Goal: Feedback & Contribution: Contribute content

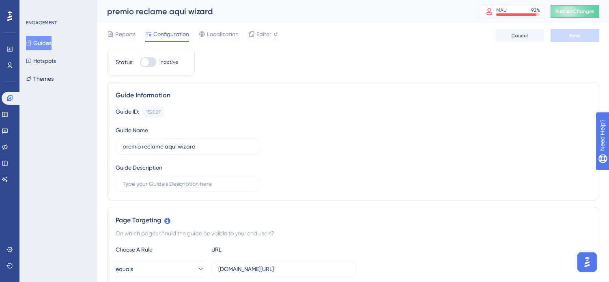
click at [448, 126] on div "Guide ID: 152027 Copy Guide Name premio reclame aqui wizard Guide Description" at bounding box center [353, 149] width 475 height 85
click at [149, 63] on div at bounding box center [145, 62] width 8 height 8
click at [140, 62] on input "Inactive" at bounding box center [140, 62] width 0 height 0
checkbox input "true"
click at [575, 30] on button "Save" at bounding box center [575, 35] width 49 height 13
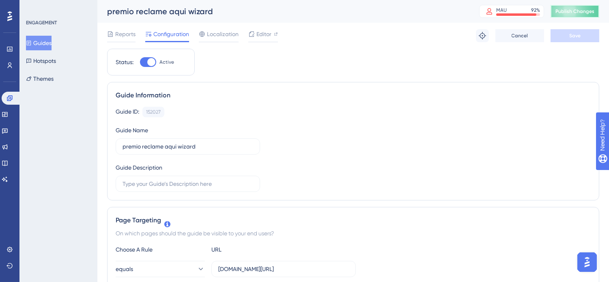
click at [575, 6] on button "Publish Changes" at bounding box center [575, 11] width 49 height 13
click at [586, 13] on span "Publish Changes" at bounding box center [574, 11] width 39 height 6
click at [149, 61] on div at bounding box center [148, 62] width 16 height 10
click at [140, 62] on input "Inactive" at bounding box center [140, 62] width 0 height 0
checkbox input "true"
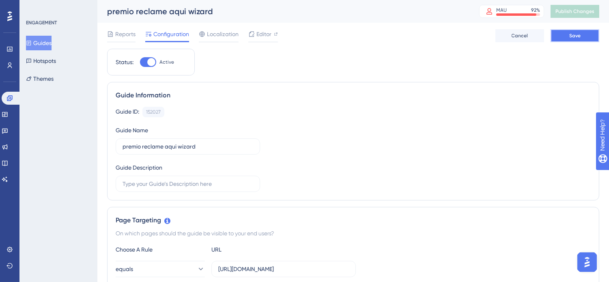
click at [573, 31] on button "Save" at bounding box center [575, 35] width 49 height 13
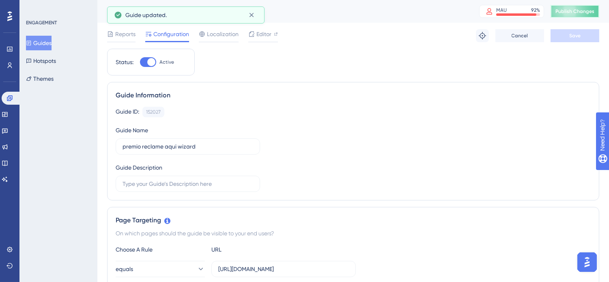
click at [586, 11] on span "Publish Changes" at bounding box center [574, 11] width 39 height 6
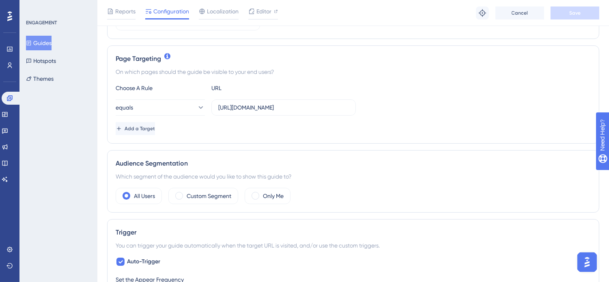
scroll to position [180, 0]
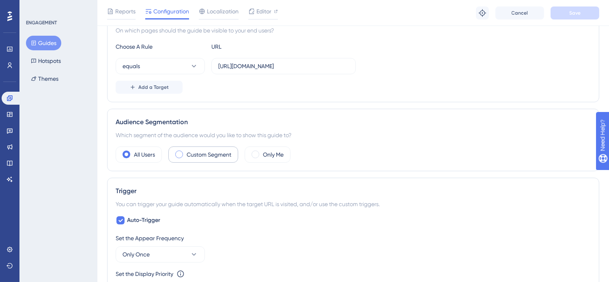
scroll to position [180, 0]
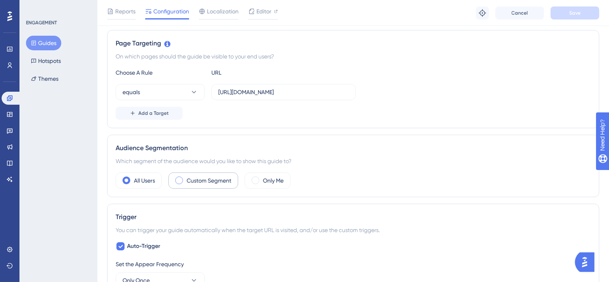
click at [204, 175] on div "Custom Segment" at bounding box center [203, 180] width 70 height 16
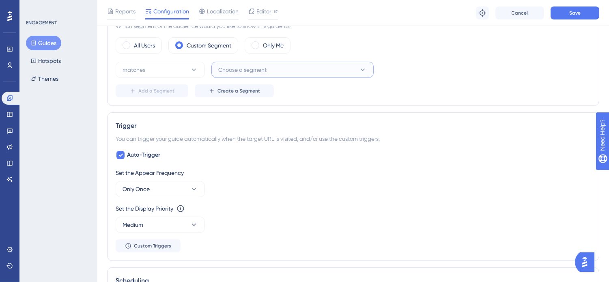
click at [308, 71] on button "Choose a segment" at bounding box center [292, 70] width 162 height 16
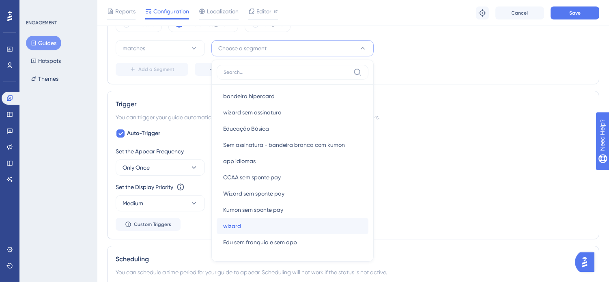
click at [267, 226] on div "wizard wizard" at bounding box center [292, 226] width 139 height 16
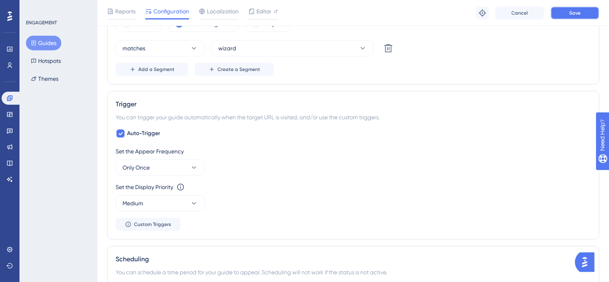
click at [571, 9] on button "Save" at bounding box center [575, 12] width 49 height 13
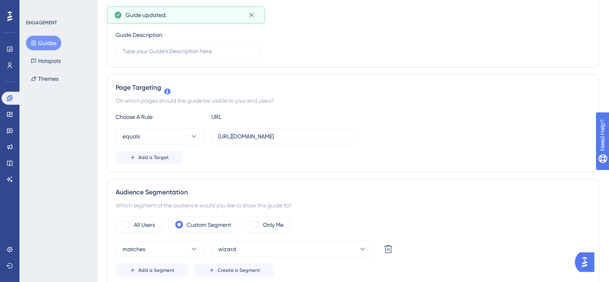
scroll to position [0, 0]
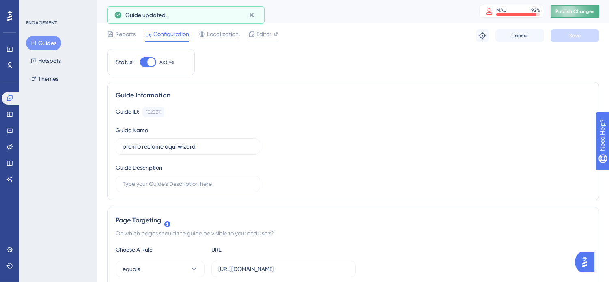
click at [583, 7] on button "Publish Changes" at bounding box center [575, 11] width 49 height 13
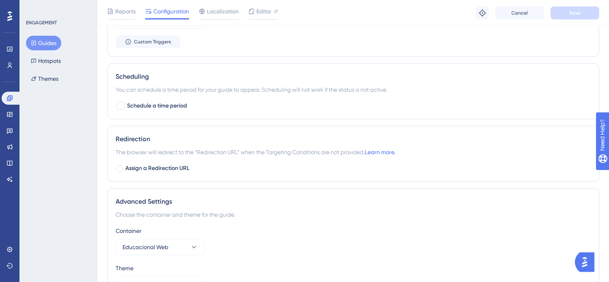
scroll to position [541, 0]
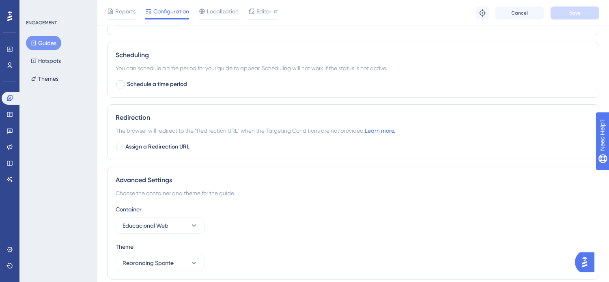
click at [35, 34] on div "ENGAGEMENT Guides Hotspots Themes" at bounding box center [59, 52] width 66 height 67
click at [38, 39] on button "Guides" at bounding box center [43, 43] width 35 height 15
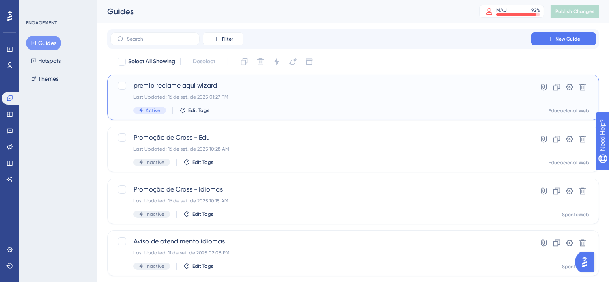
click at [258, 90] on span "premio reclame aqui wizard" at bounding box center [320, 86] width 375 height 10
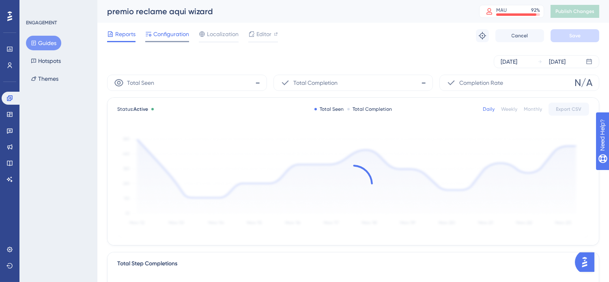
click at [168, 32] on span "Configuration" at bounding box center [171, 34] width 36 height 10
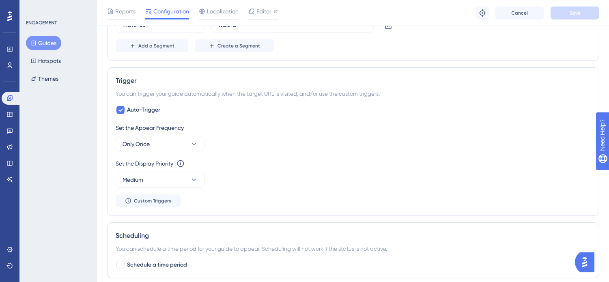
scroll to position [571, 0]
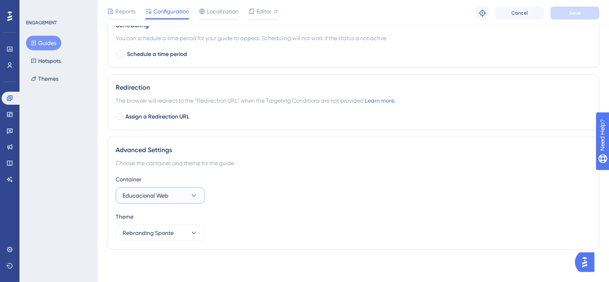
click at [168, 196] on span "Educacional Web" at bounding box center [146, 196] width 46 height 10
click at [149, 221] on span "SponteWeb" at bounding box center [142, 220] width 31 height 10
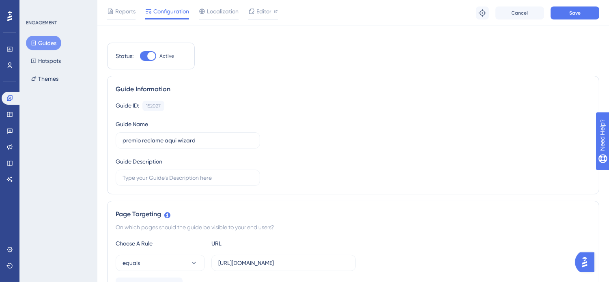
scroll to position [0, 0]
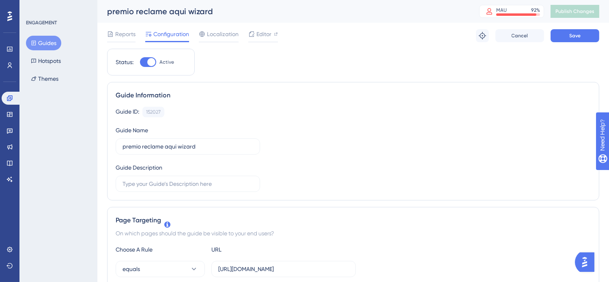
click at [572, 27] on div "Reports Configuration Localization Editor Troubleshoot Cancel Save" at bounding box center [353, 36] width 492 height 26
click at [579, 32] on span "Save" at bounding box center [574, 35] width 11 height 6
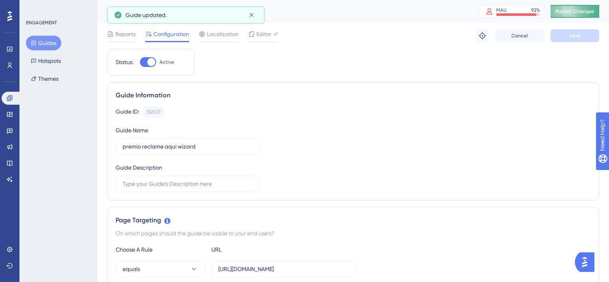
click at [594, 9] on span "Publish Changes" at bounding box center [574, 11] width 39 height 6
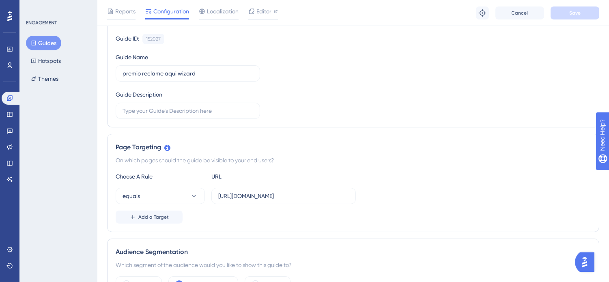
scroll to position [225, 0]
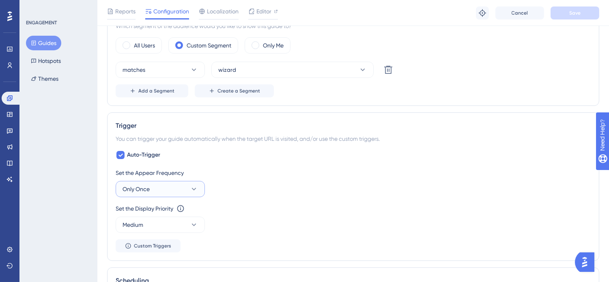
click at [140, 189] on span "Only Once" at bounding box center [136, 189] width 27 height 10
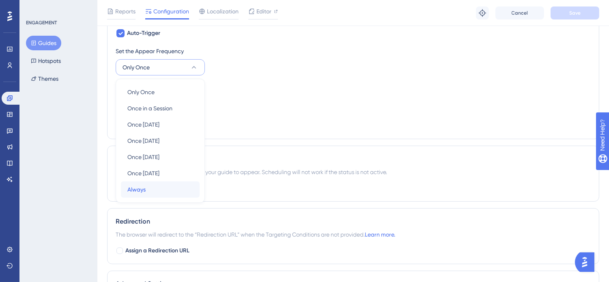
click at [148, 191] on div "Always Always" at bounding box center [160, 189] width 66 height 16
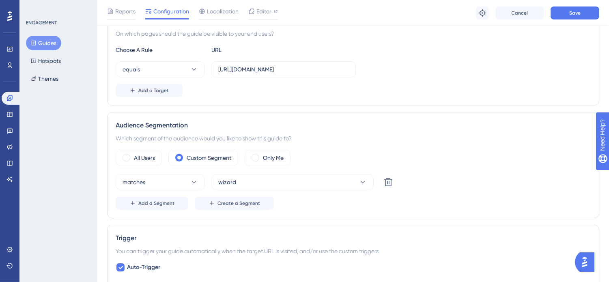
scroll to position [0, 0]
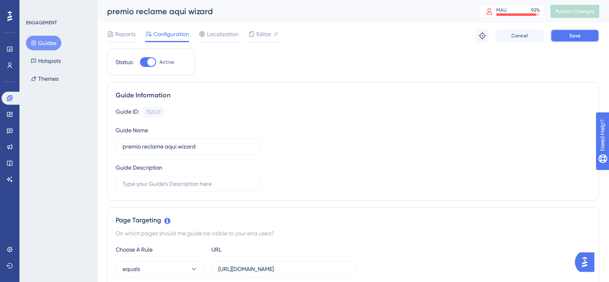
click at [566, 35] on button "Save" at bounding box center [575, 35] width 49 height 13
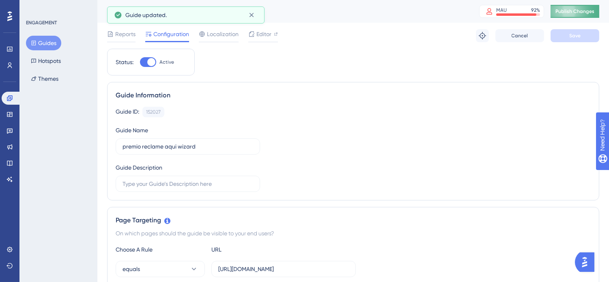
click at [577, 10] on span "Publish Changes" at bounding box center [574, 11] width 39 height 6
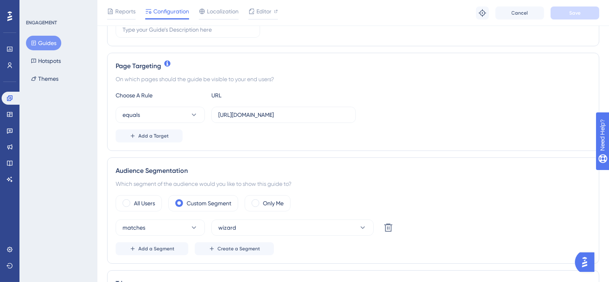
scroll to position [225, 0]
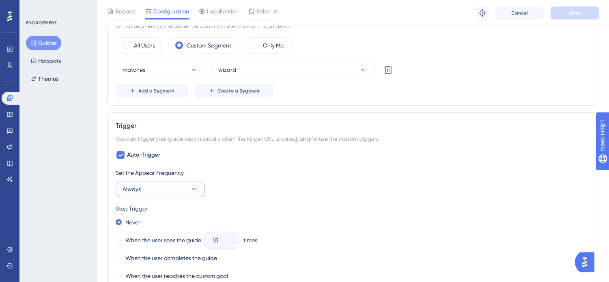
click at [180, 192] on button "Always" at bounding box center [160, 189] width 89 height 16
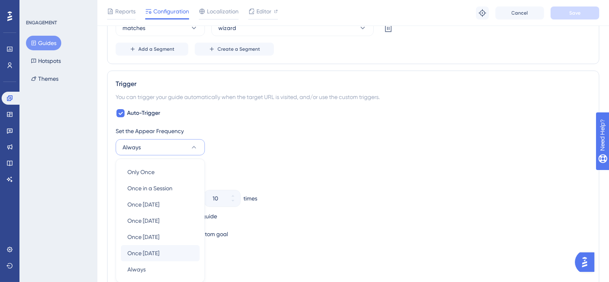
scroll to position [437, 0]
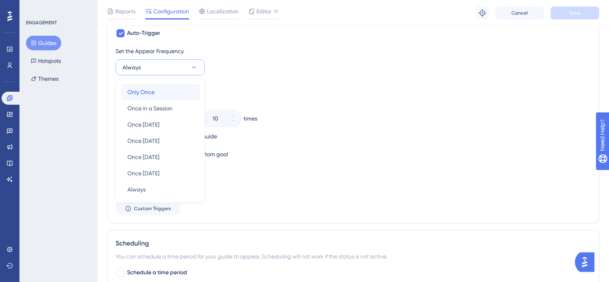
click at [145, 97] on div "Only Once Only Once" at bounding box center [160, 92] width 66 height 16
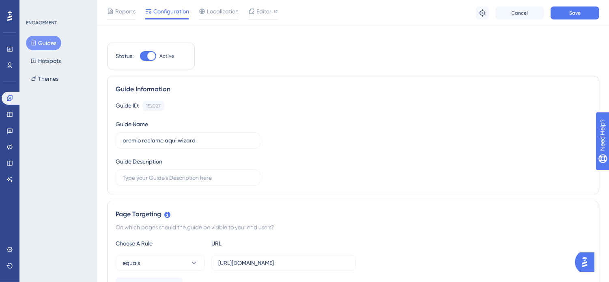
scroll to position [0, 0]
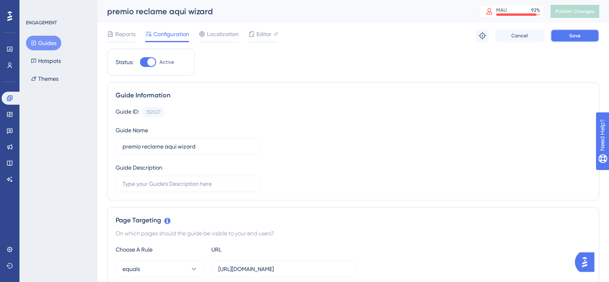
click at [568, 35] on button "Save" at bounding box center [575, 35] width 49 height 13
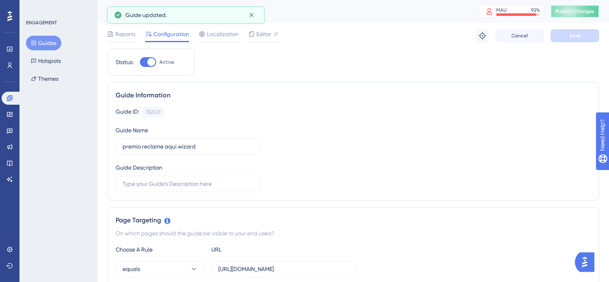
click at [589, 11] on button "Publish Changes" at bounding box center [575, 11] width 49 height 13
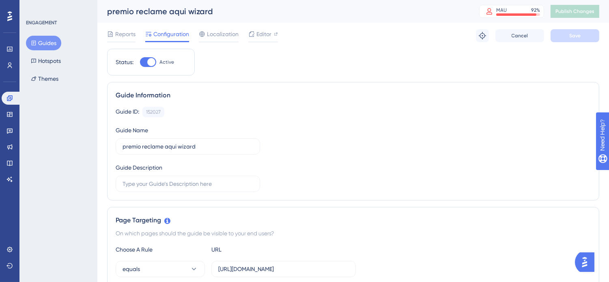
click at [416, 133] on div "Guide ID: 152027 Copy Guide Name premio reclame aqui wizard Guide Description" at bounding box center [353, 149] width 475 height 85
click at [44, 45] on button "Guides" at bounding box center [43, 43] width 35 height 15
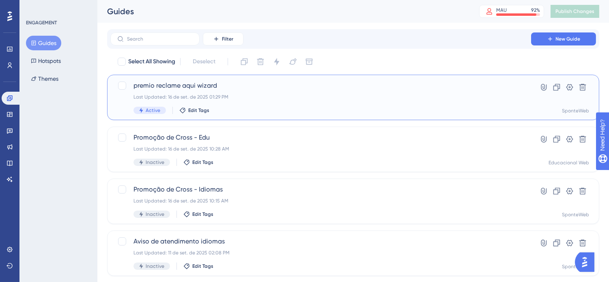
click at [285, 96] on div "Last Updated: 16 de set. de 2025 01:29 PM" at bounding box center [320, 97] width 375 height 6
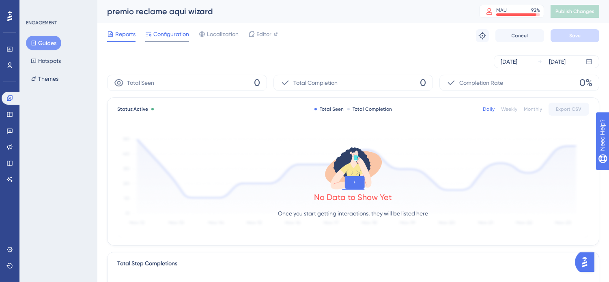
click at [167, 38] on span "Configuration" at bounding box center [171, 34] width 36 height 10
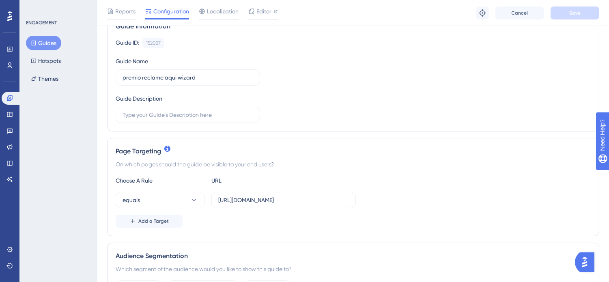
scroll to position [180, 0]
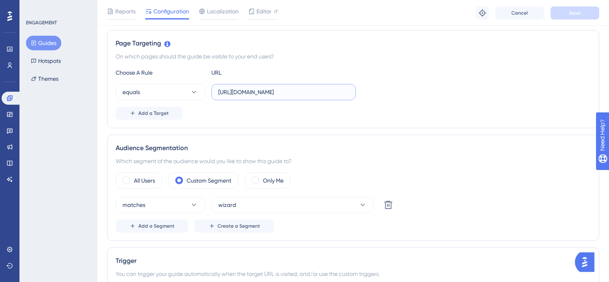
click at [291, 92] on input "[URL][DOMAIN_NAME]" at bounding box center [283, 92] width 131 height 9
paste input "text"
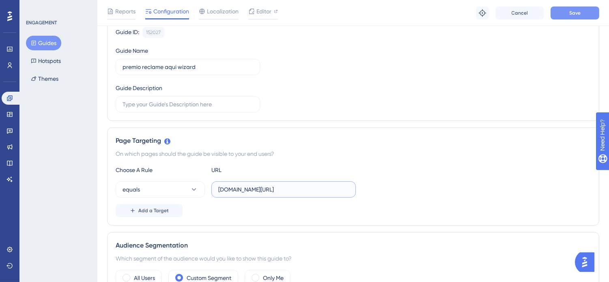
scroll to position [0, 0]
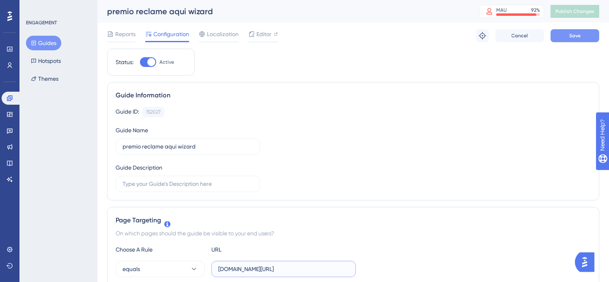
type input "[DOMAIN_NAME][URL]"
click at [572, 30] on button "Save" at bounding box center [575, 35] width 49 height 13
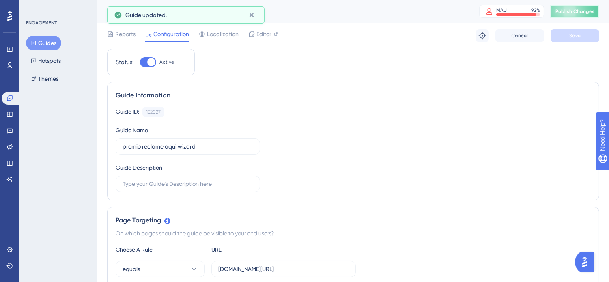
click at [589, 10] on span "Publish Changes" at bounding box center [574, 11] width 39 height 6
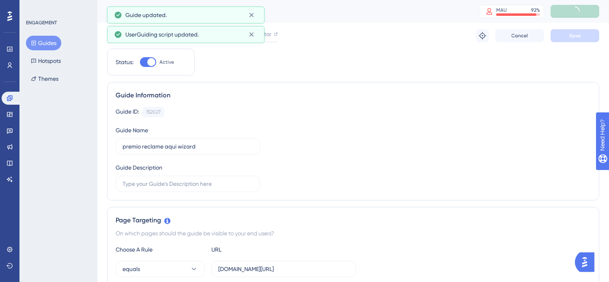
click at [49, 43] on button "Guides" at bounding box center [43, 43] width 35 height 15
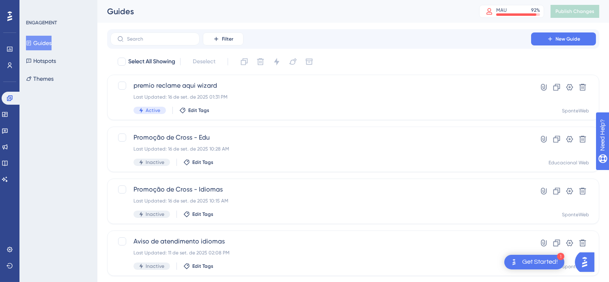
click at [391, 30] on div "Filter New Guide" at bounding box center [353, 38] width 492 height 19
click at [8, 160] on link at bounding box center [5, 163] width 6 height 13
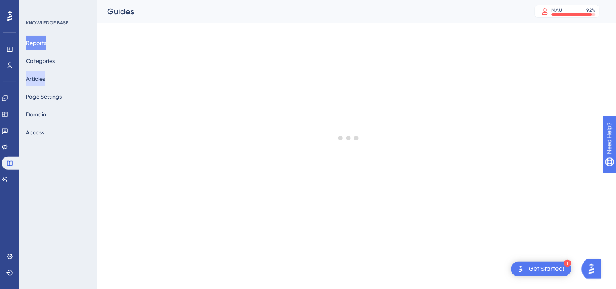
click at [43, 82] on button "Articles" at bounding box center [35, 78] width 19 height 15
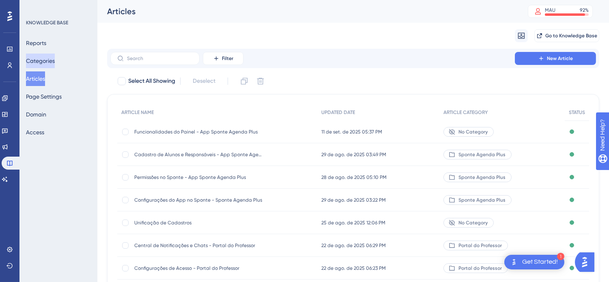
click at [55, 59] on button "Categories" at bounding box center [40, 61] width 29 height 15
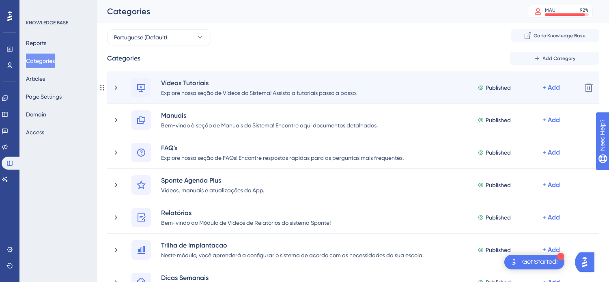
click at [114, 91] on div "Vídeos Tutoriais Explore nossa seção de Vídeos do Sistema! Assista a tutoriais …" at bounding box center [343, 87] width 463 height 19
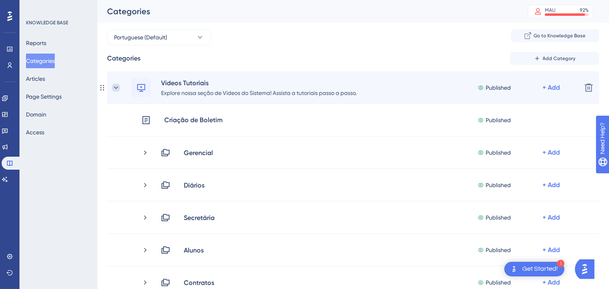
click at [116, 88] on icon at bounding box center [116, 88] width 8 height 8
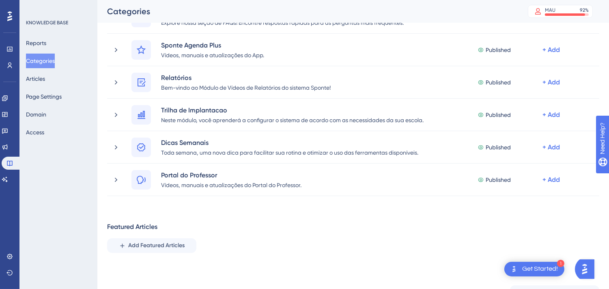
scroll to position [19, 0]
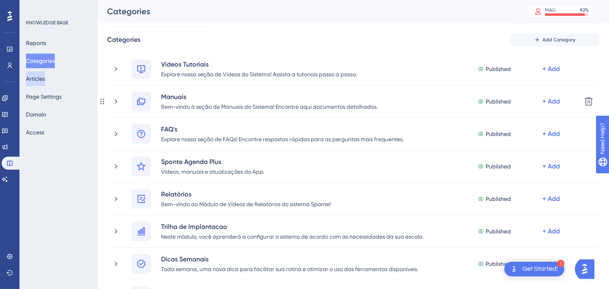
click at [37, 81] on button "Articles" at bounding box center [35, 78] width 19 height 15
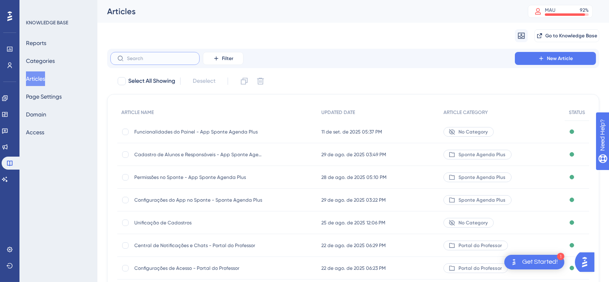
click at [174, 61] on input "text" at bounding box center [160, 59] width 66 height 6
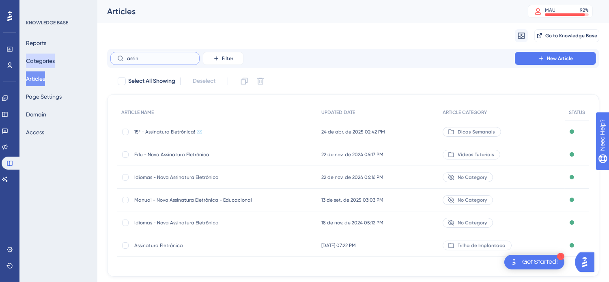
type input "assin"
click at [47, 63] on button "Categories" at bounding box center [40, 61] width 29 height 15
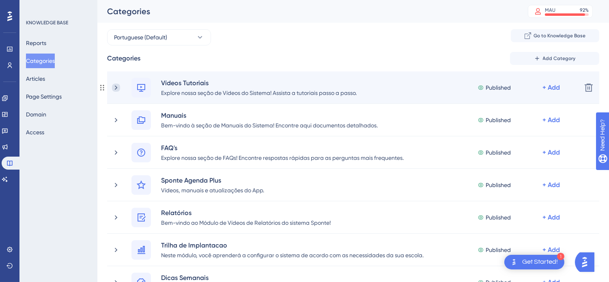
click at [114, 85] on icon at bounding box center [116, 88] width 8 height 8
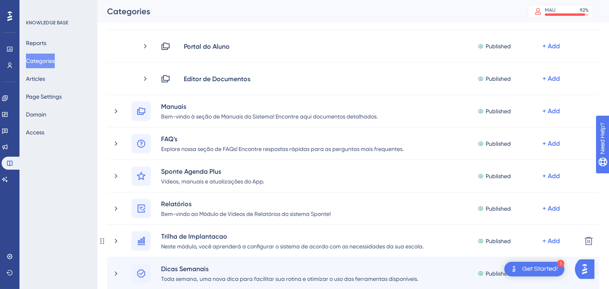
scroll to position [586, 0]
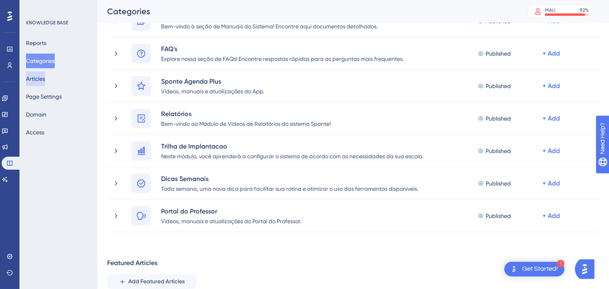
click at [41, 78] on button "Articles" at bounding box center [35, 78] width 19 height 15
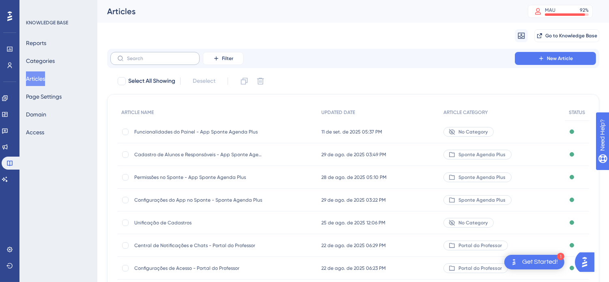
click at [155, 52] on label at bounding box center [154, 58] width 89 height 13
click at [155, 56] on input "text" at bounding box center [160, 59] width 66 height 6
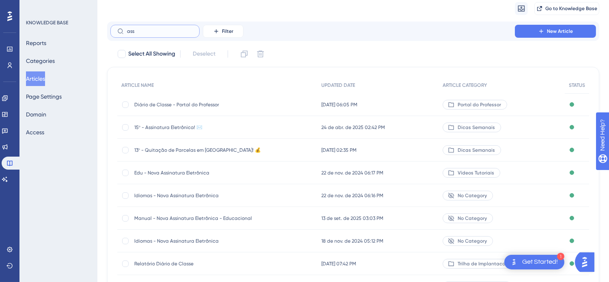
scroll to position [90, 0]
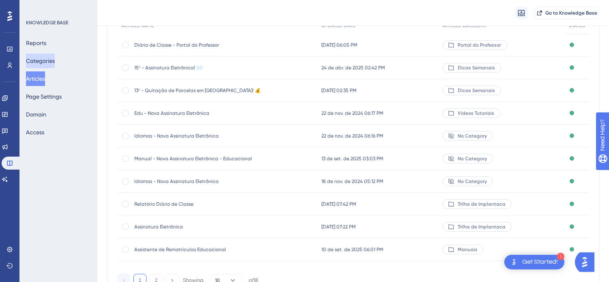
type input "ass"
click at [43, 58] on button "Categories" at bounding box center [40, 61] width 29 height 15
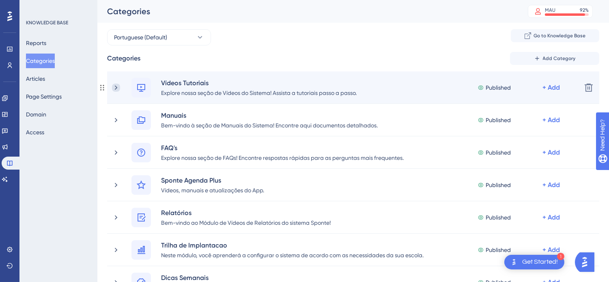
click at [114, 86] on icon at bounding box center [116, 88] width 8 height 8
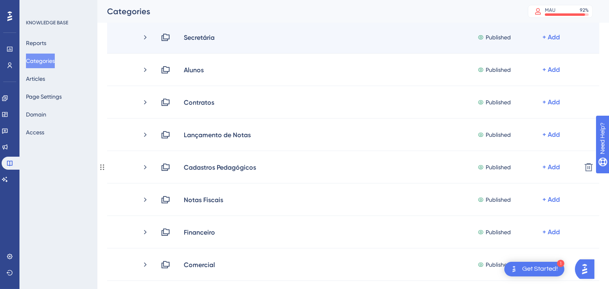
scroll to position [45, 0]
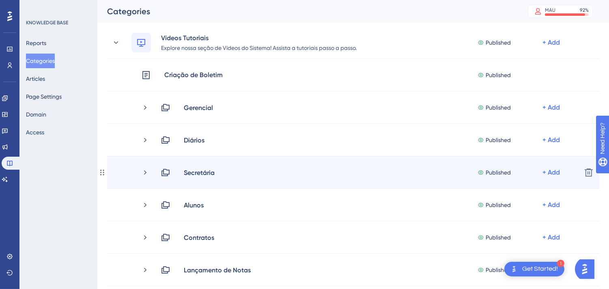
click at [147, 168] on div "Secretária Published + Add" at bounding box center [358, 173] width 434 height 10
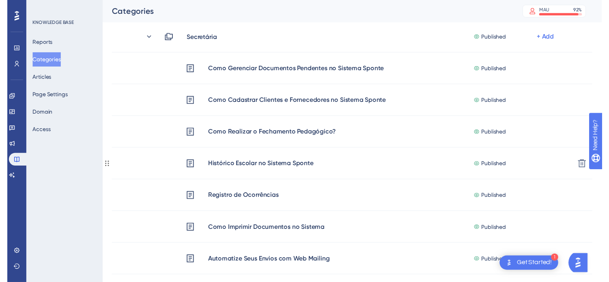
scroll to position [0, 0]
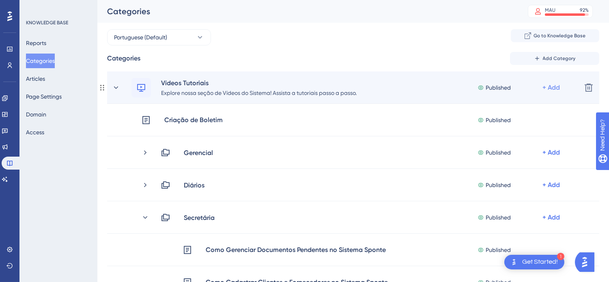
click at [552, 86] on div "+ Add" at bounding box center [551, 88] width 17 height 10
click at [536, 110] on span "Add a Subcategory" at bounding box center [516, 109] width 51 height 10
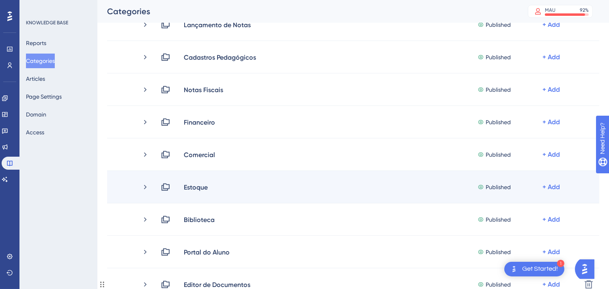
scroll to position [857, 0]
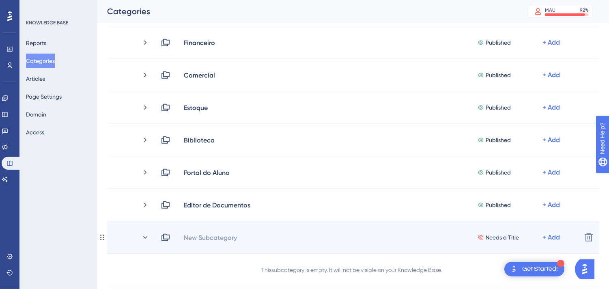
click at [239, 238] on div "New Subcategory" at bounding box center [213, 238] width 60 height 10
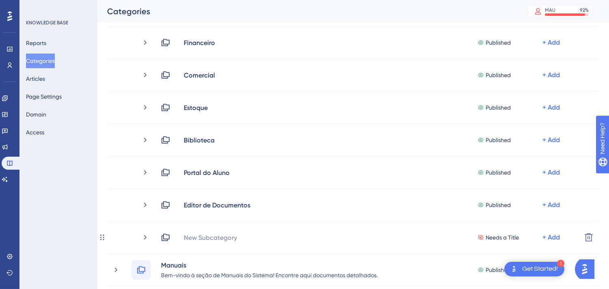
click at [222, 238] on div "New Subcategory" at bounding box center [210, 238] width 54 height 10
click at [222, 238] on div "Needs a Title + Add" at bounding box center [368, 238] width 414 height 10
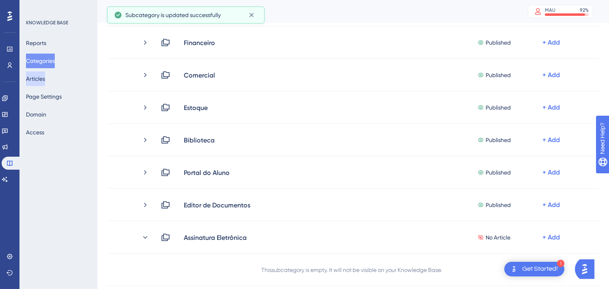
click at [42, 80] on button "Articles" at bounding box center [35, 78] width 19 height 15
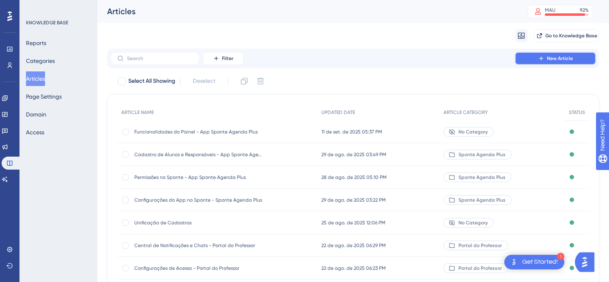
click at [567, 59] on span "New Article" at bounding box center [560, 58] width 26 height 6
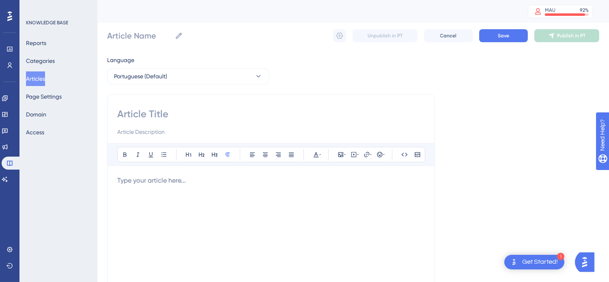
click at [280, 203] on div at bounding box center [271, 265] width 308 height 179
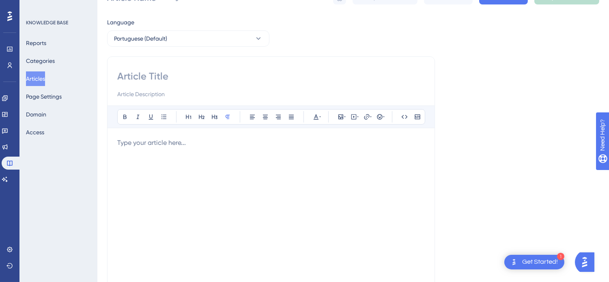
scroll to position [90, 0]
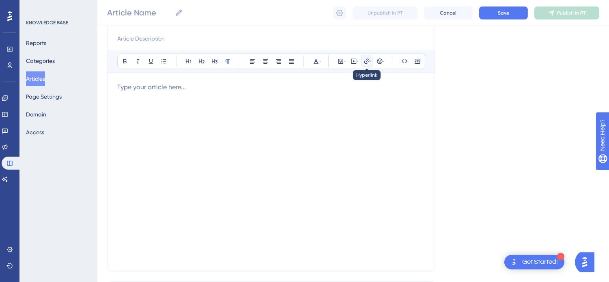
click at [361, 60] on button at bounding box center [366, 61] width 11 height 11
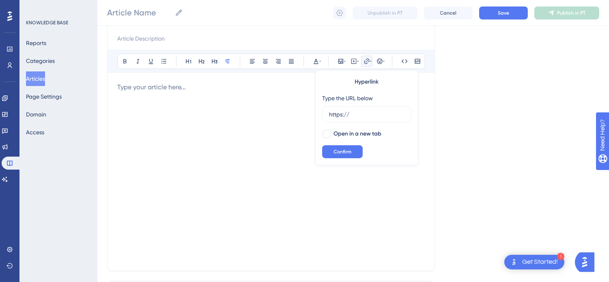
drag, startPoint x: 377, startPoint y: 233, endPoint x: 372, endPoint y: 220, distance: 13.1
click at [377, 231] on div at bounding box center [271, 171] width 308 height 179
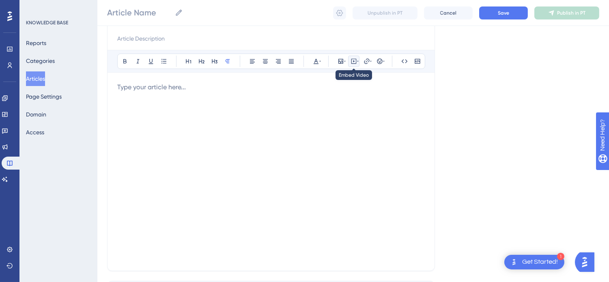
click at [358, 59] on icon at bounding box center [358, 61] width 2 height 6
click at [302, 220] on div at bounding box center [271, 171] width 308 height 179
click at [311, 142] on div at bounding box center [271, 171] width 308 height 179
click at [356, 62] on icon at bounding box center [353, 61] width 5 height 5
click at [230, 112] on div at bounding box center [271, 171] width 308 height 179
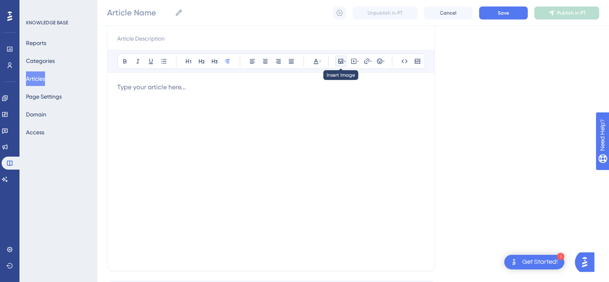
click at [340, 62] on icon at bounding box center [341, 61] width 6 height 6
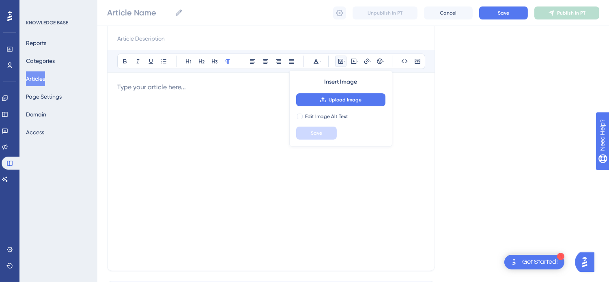
click at [233, 122] on div at bounding box center [271, 171] width 308 height 179
